Goal: Navigation & Orientation: Find specific page/section

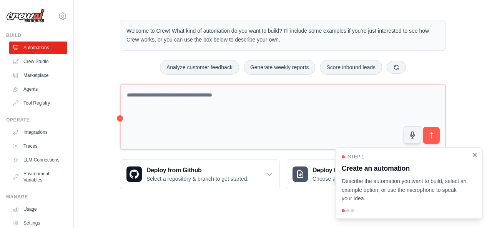
click at [473, 154] on icon "Close walkthrough" at bounding box center [474, 154] width 7 height 7
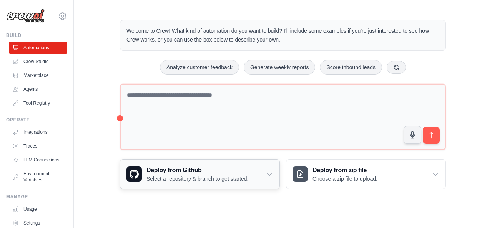
click at [264, 177] on div "Deploy from Github Select a repository & branch to get started." at bounding box center [199, 173] width 159 height 29
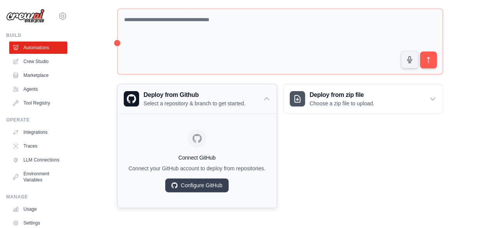
scroll to position [82, 0]
click at [263, 97] on div "Deploy from Github Select a repository & branch to get started." at bounding box center [197, 98] width 159 height 29
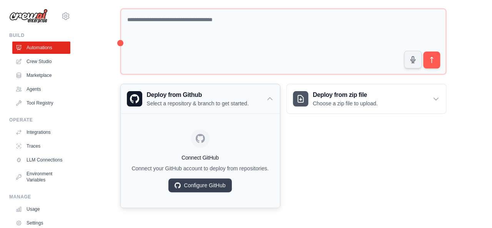
scroll to position [0, 0]
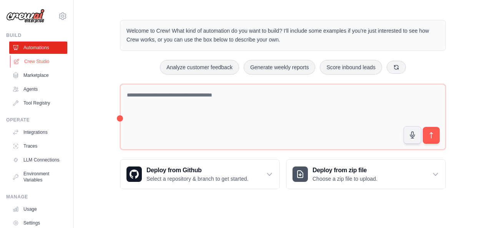
click at [32, 65] on link "Crew Studio" at bounding box center [39, 61] width 58 height 12
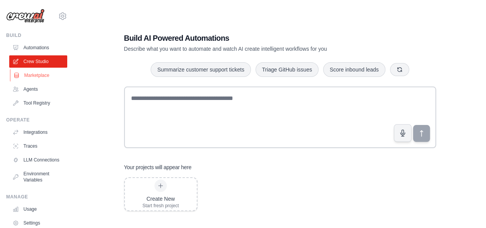
click at [35, 71] on link "Marketplace" at bounding box center [39, 75] width 58 height 12
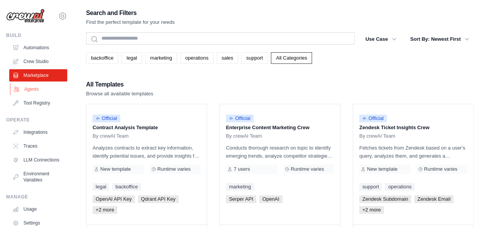
click at [32, 88] on link "Agents" at bounding box center [39, 89] width 58 height 12
